Goal: Transaction & Acquisition: Purchase product/service

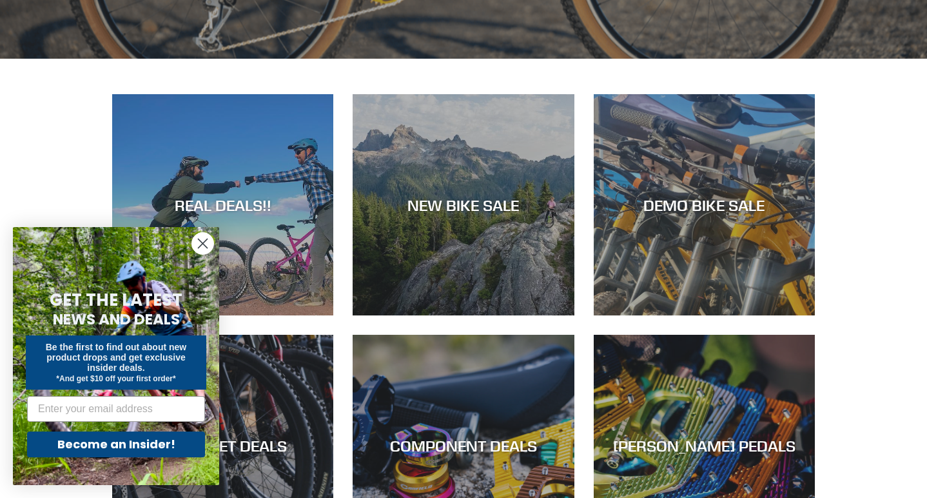
scroll to position [541, 0]
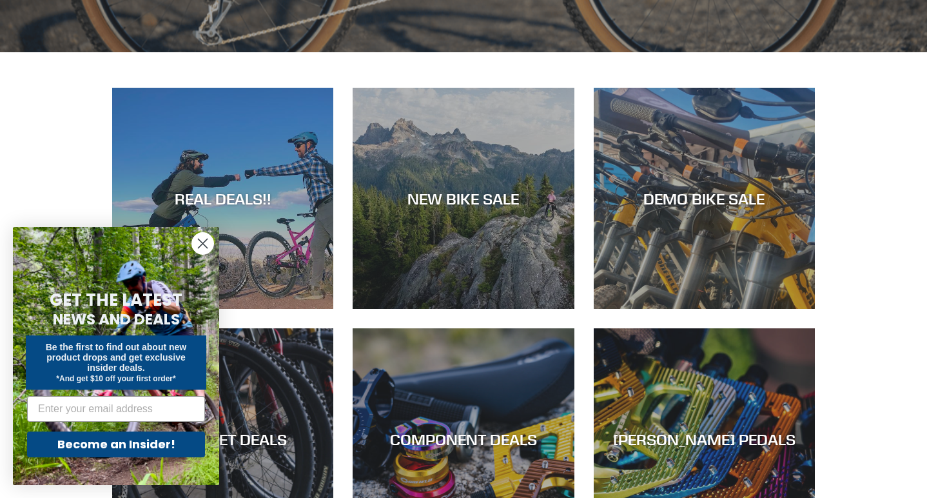
click at [202, 244] on icon "Close dialog" at bounding box center [203, 243] width 9 height 9
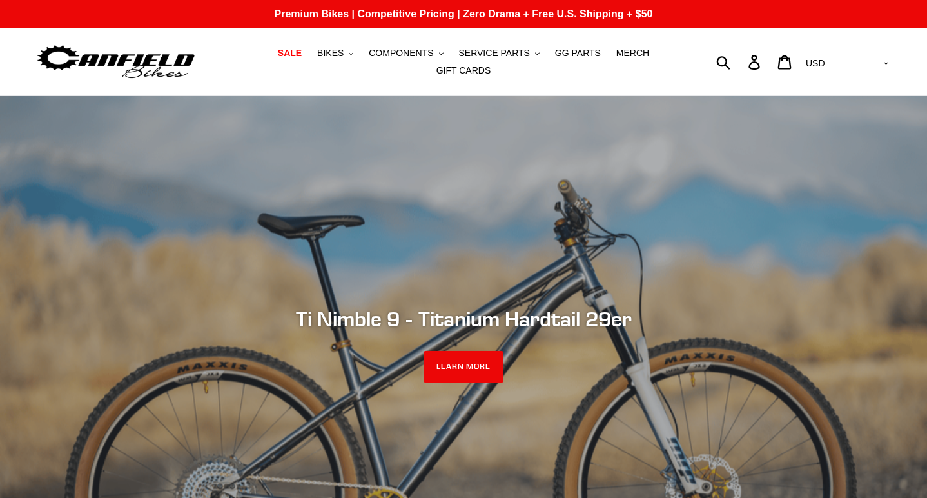
scroll to position [0, 0]
click at [338, 53] on span "BIKES" at bounding box center [330, 53] width 26 height 11
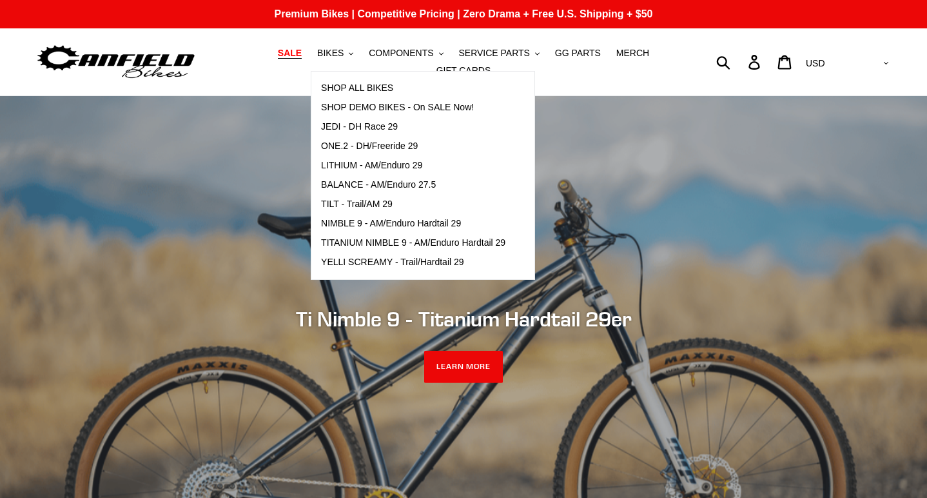
click at [296, 50] on span "SALE" at bounding box center [290, 53] width 24 height 11
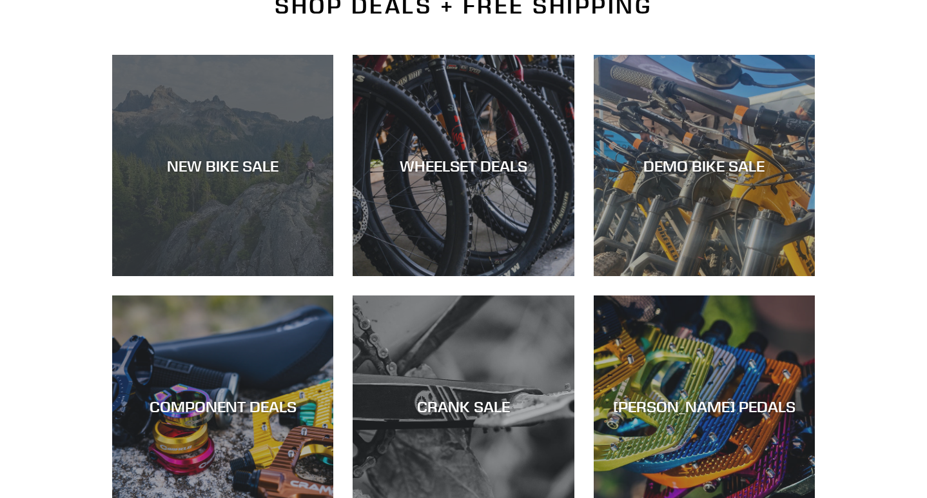
click at [260, 161] on div "NEW BIKE SALE" at bounding box center [222, 165] width 221 height 19
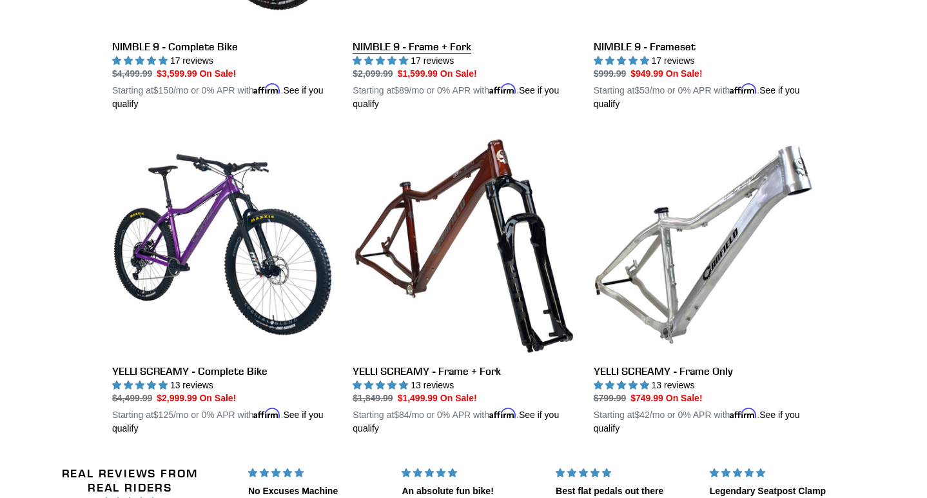
scroll to position [2529, 0]
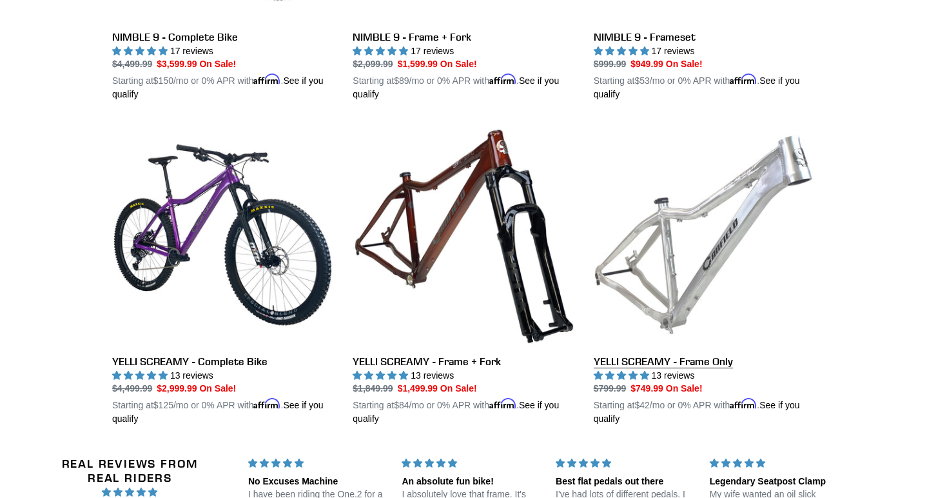
click at [655, 286] on link "YELLI SCREAMY - Frame Only" at bounding box center [704, 275] width 221 height 302
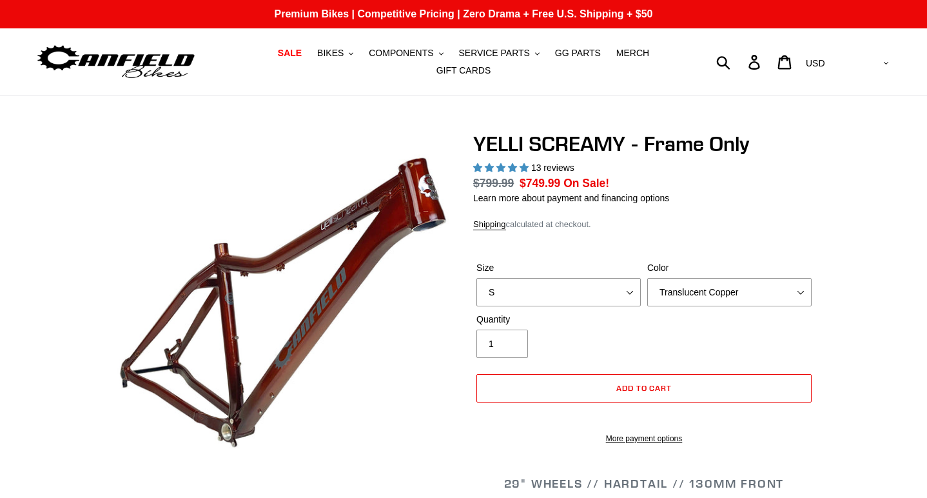
select select "highest-rating"
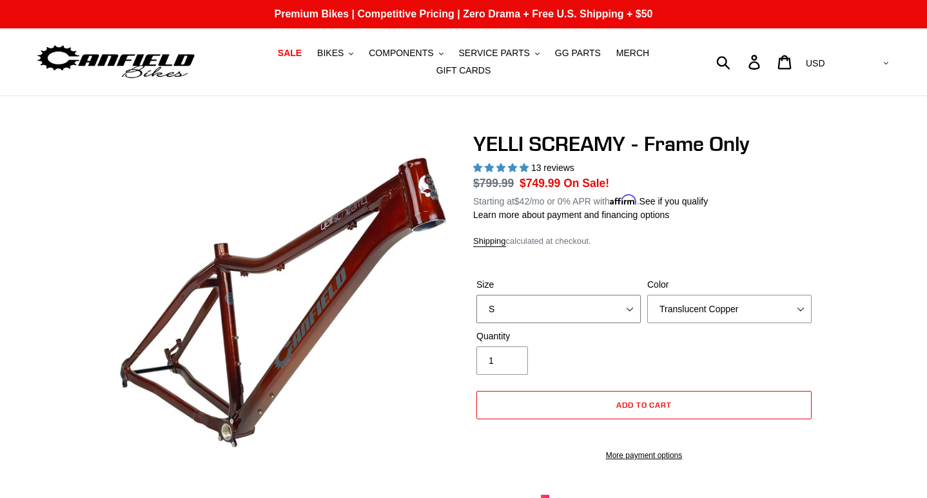
select select "M"
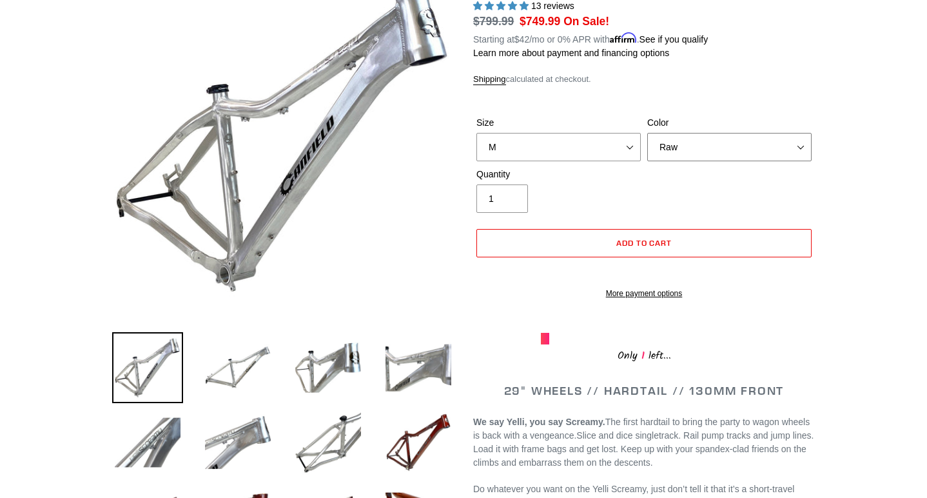
scroll to position [160, 0]
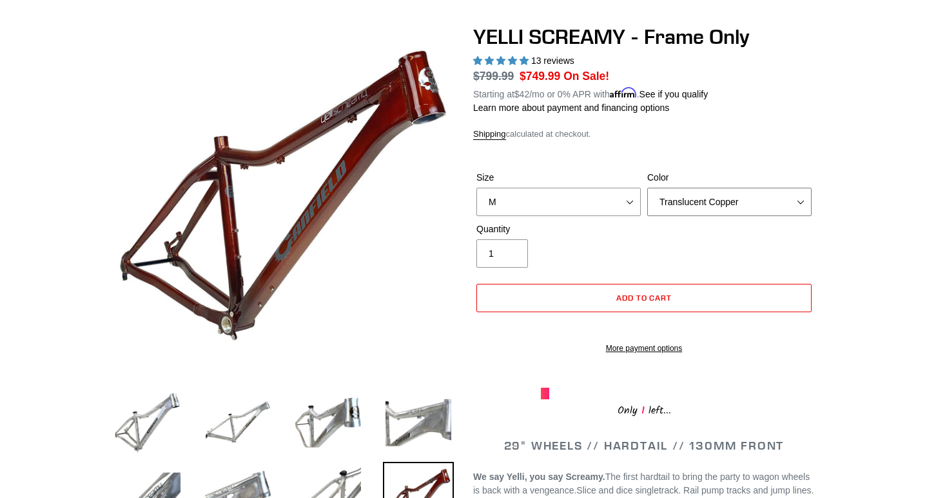
scroll to position [105, 0]
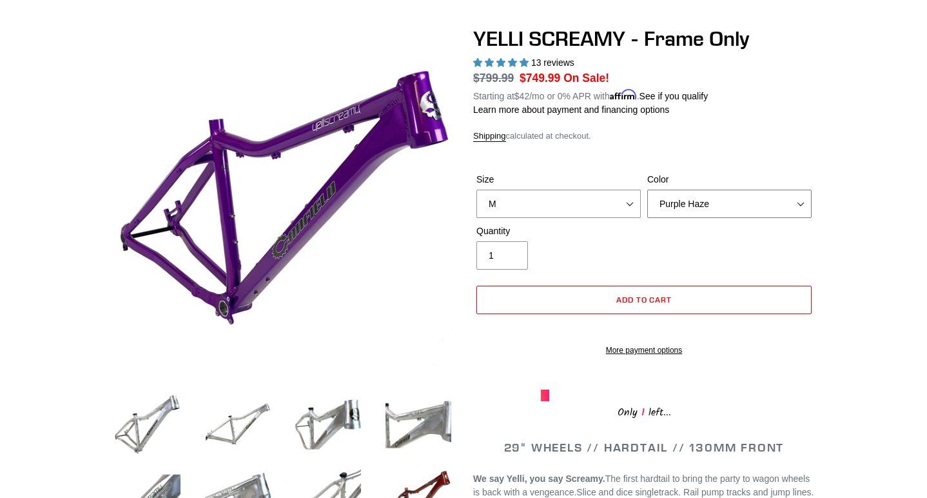
select select "Raw"
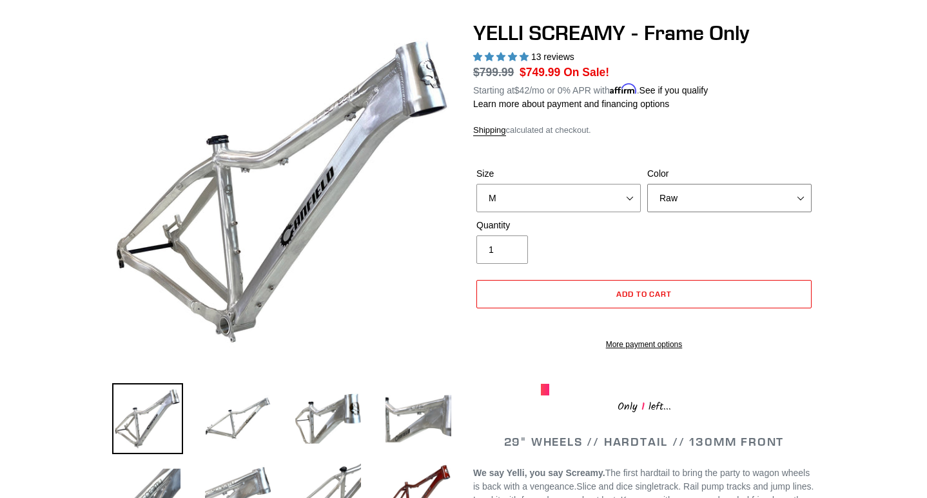
scroll to position [110, 0]
click at [729, 296] on button "Add to cart" at bounding box center [643, 294] width 335 height 28
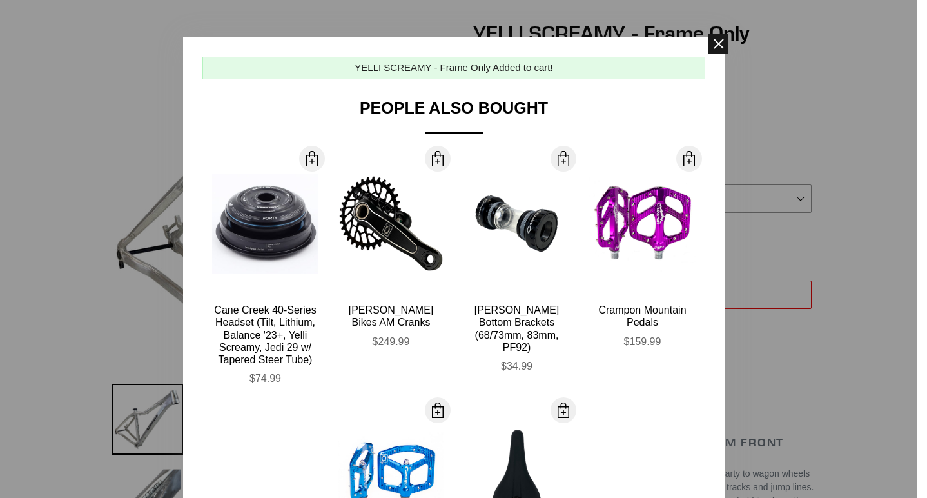
click at [721, 43] on span at bounding box center [717, 43] width 19 height 19
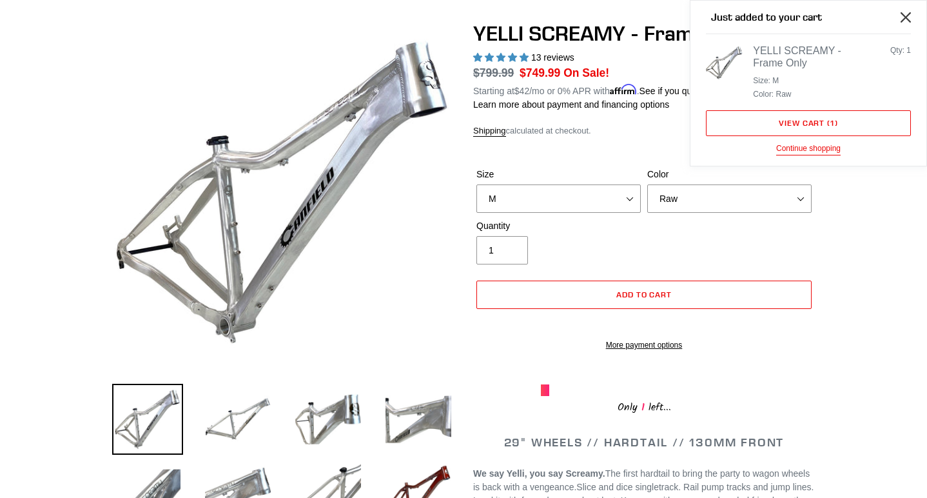
click at [904, 12] on icon "Close" at bounding box center [905, 17] width 10 height 10
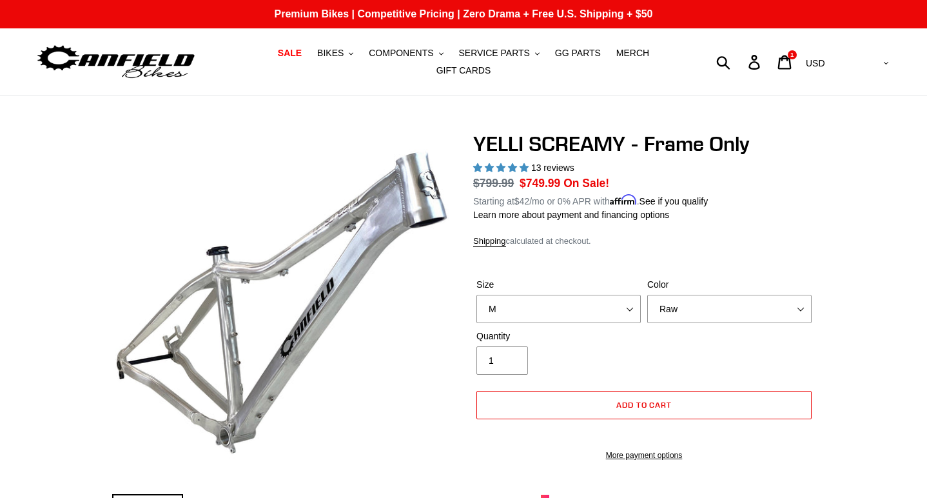
scroll to position [0, 0]
click at [791, 61] on icon at bounding box center [784, 62] width 14 height 15
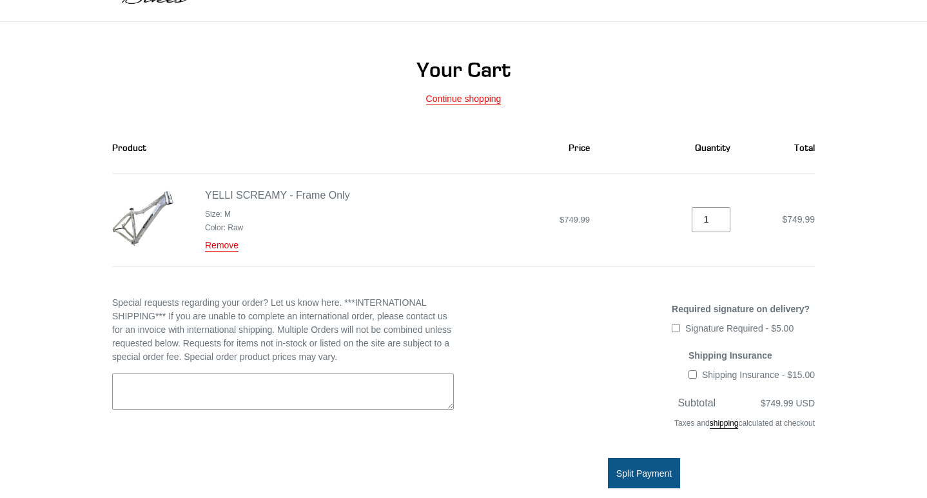
scroll to position [75, 0]
click at [224, 240] on link "Remove" at bounding box center [222, 244] width 34 height 12
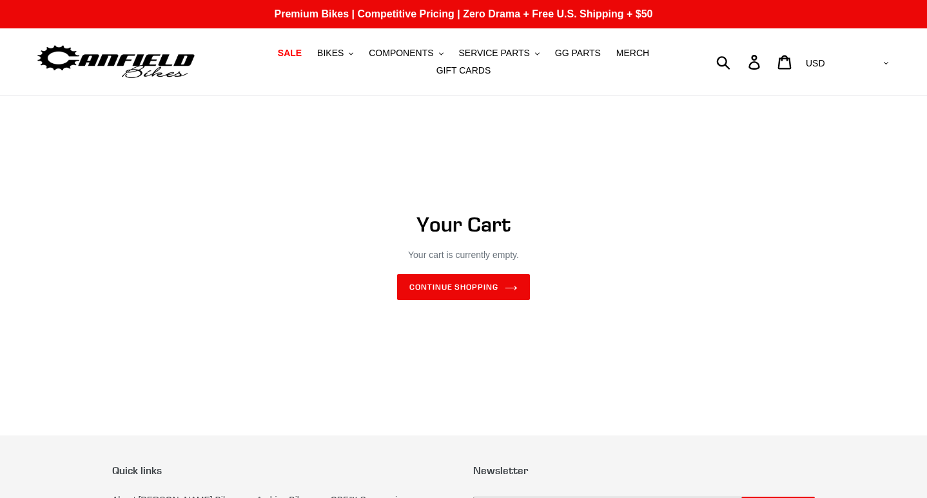
scroll to position [0, 0]
click at [293, 49] on span "SALE" at bounding box center [290, 53] width 24 height 11
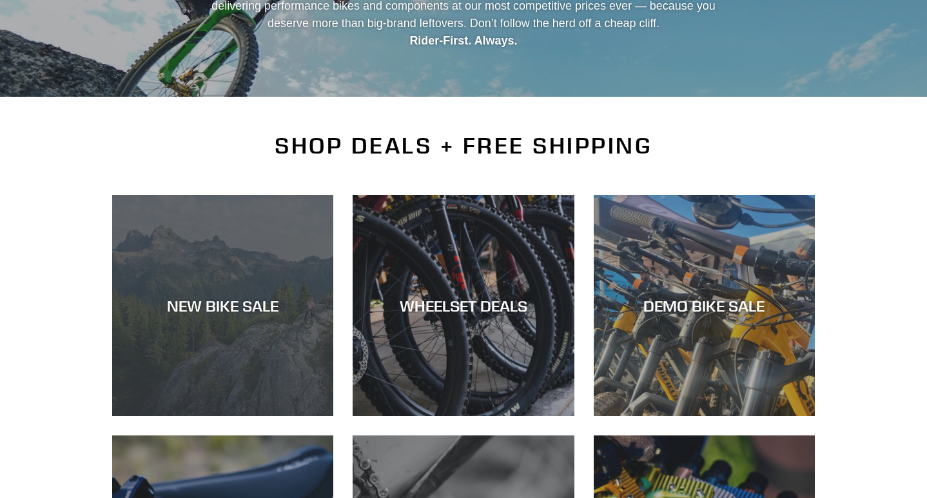
click at [251, 416] on div "NEW BIKE SALE" at bounding box center [222, 416] width 221 height 0
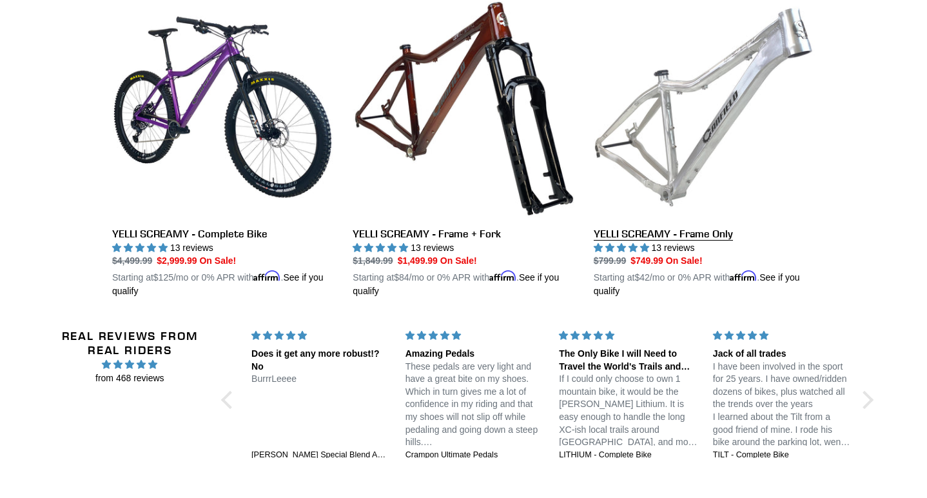
scroll to position [2628, 0]
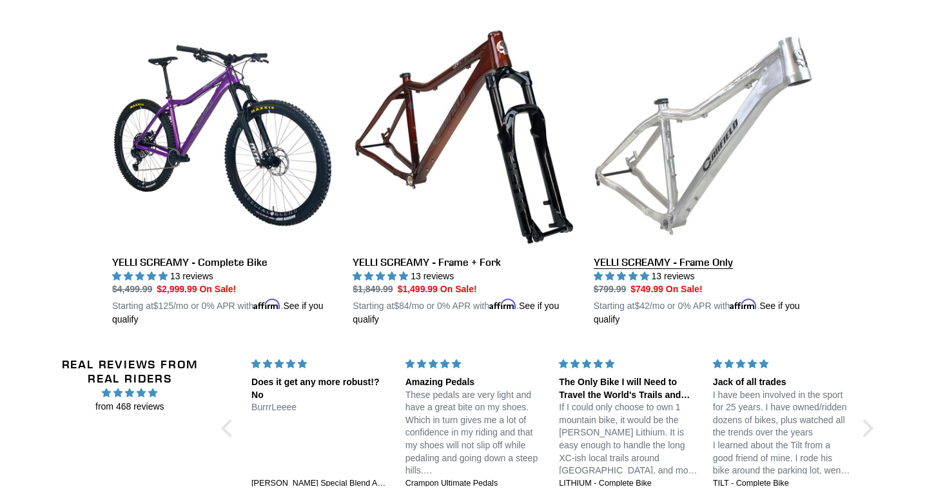
click at [651, 267] on link "YELLI SCREAMY - Frame Only" at bounding box center [704, 175] width 221 height 302
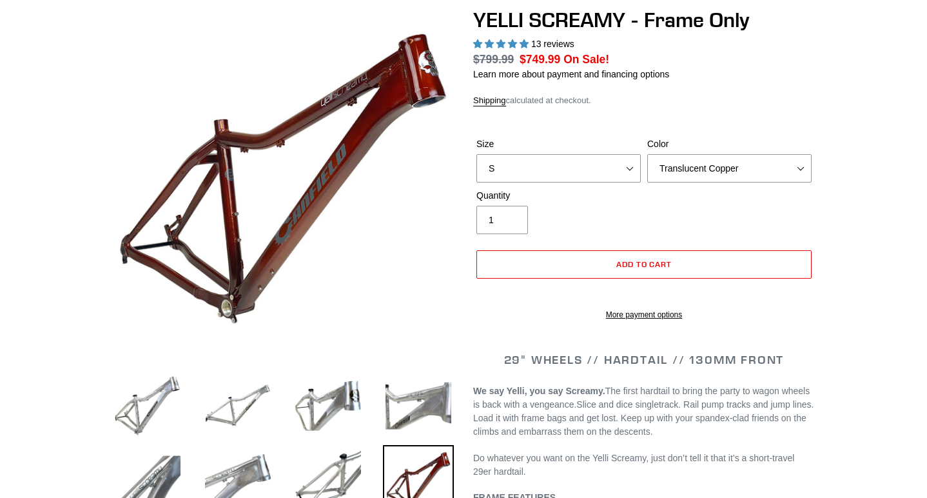
select select "highest-rating"
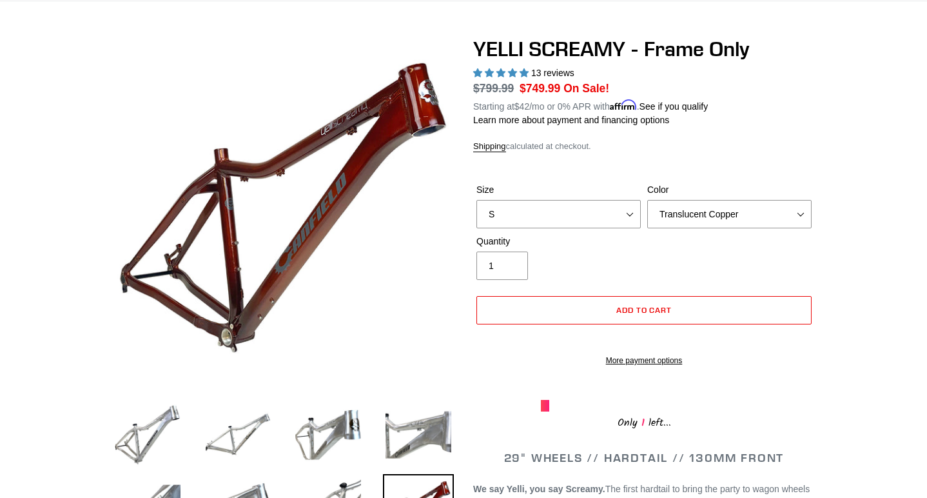
scroll to position [119, 0]
